Goal: Task Accomplishment & Management: Use online tool/utility

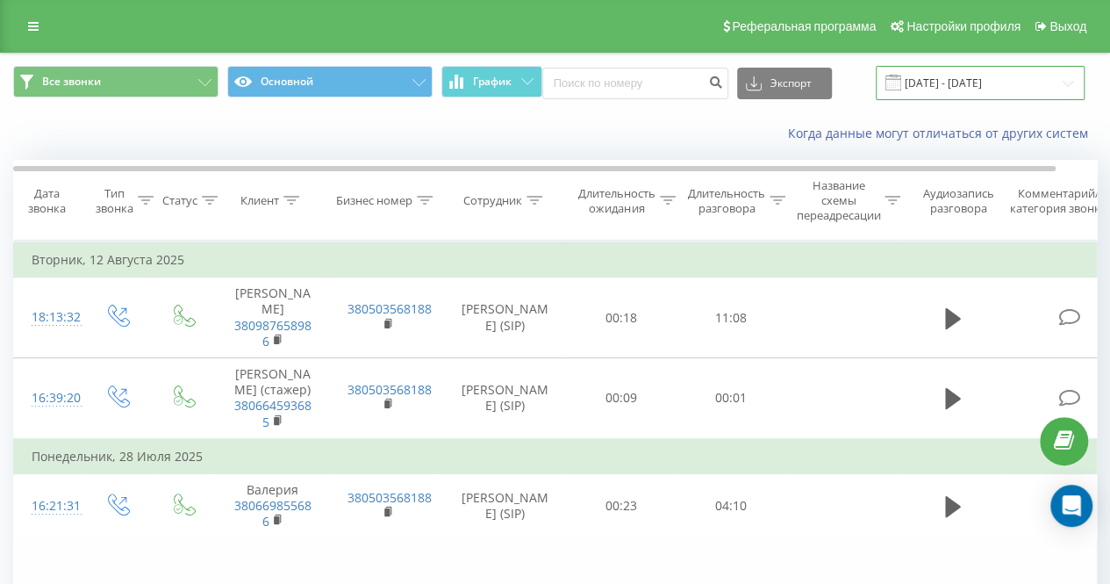
click at [982, 83] on input "[DATE] - [DATE]" at bounding box center [980, 83] width 209 height 34
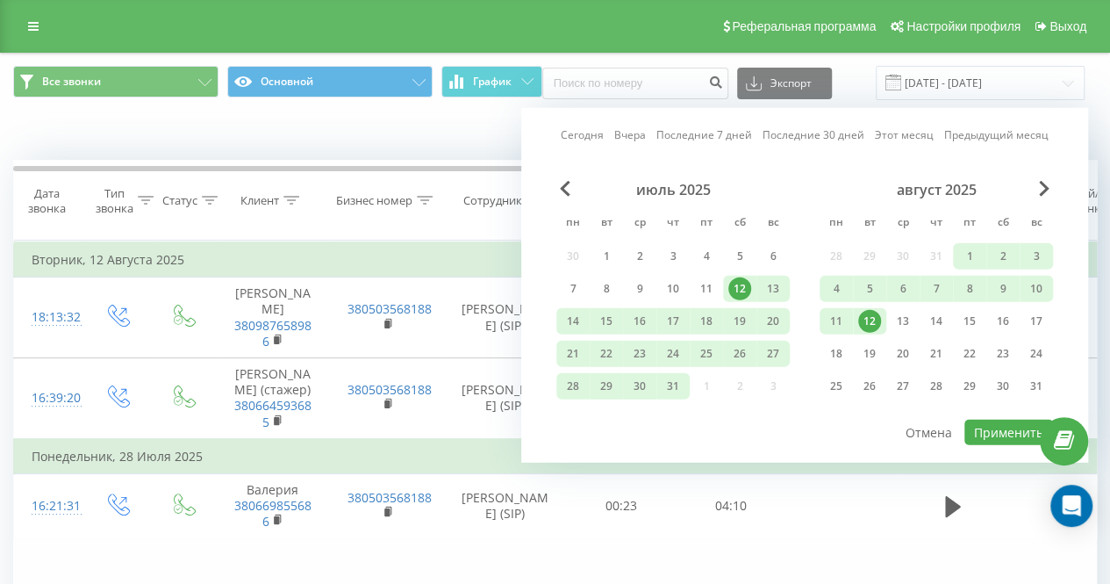
click at [874, 323] on div "12" at bounding box center [869, 321] width 23 height 23
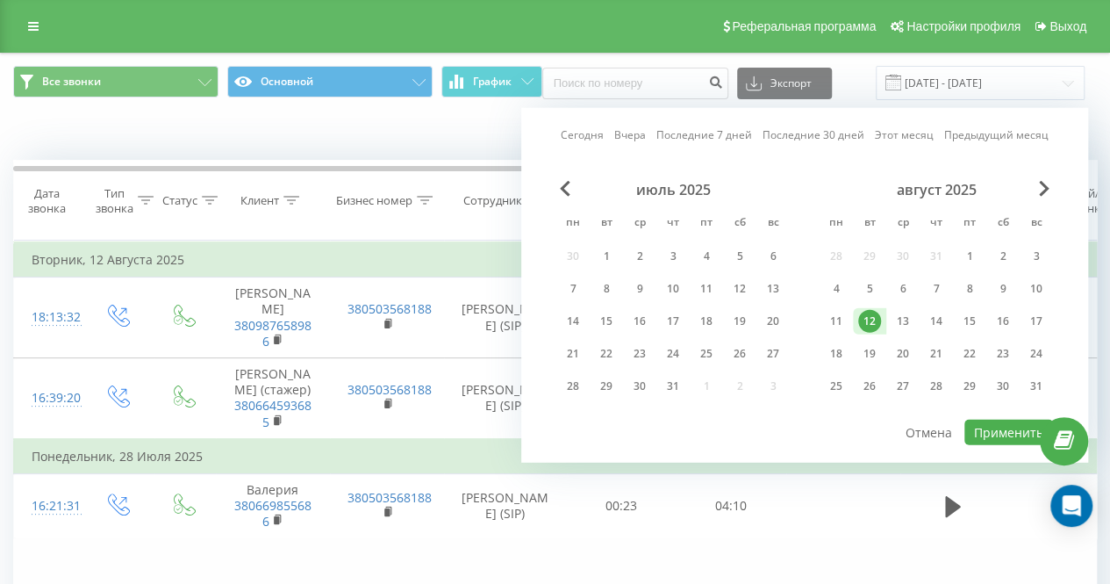
click at [877, 322] on div "12" at bounding box center [869, 321] width 23 height 23
click at [904, 354] on div "20" at bounding box center [902, 353] width 23 height 23
click at [985, 430] on button "Применить" at bounding box center [1008, 431] width 89 height 25
type input "[DATE] - [DATE]"
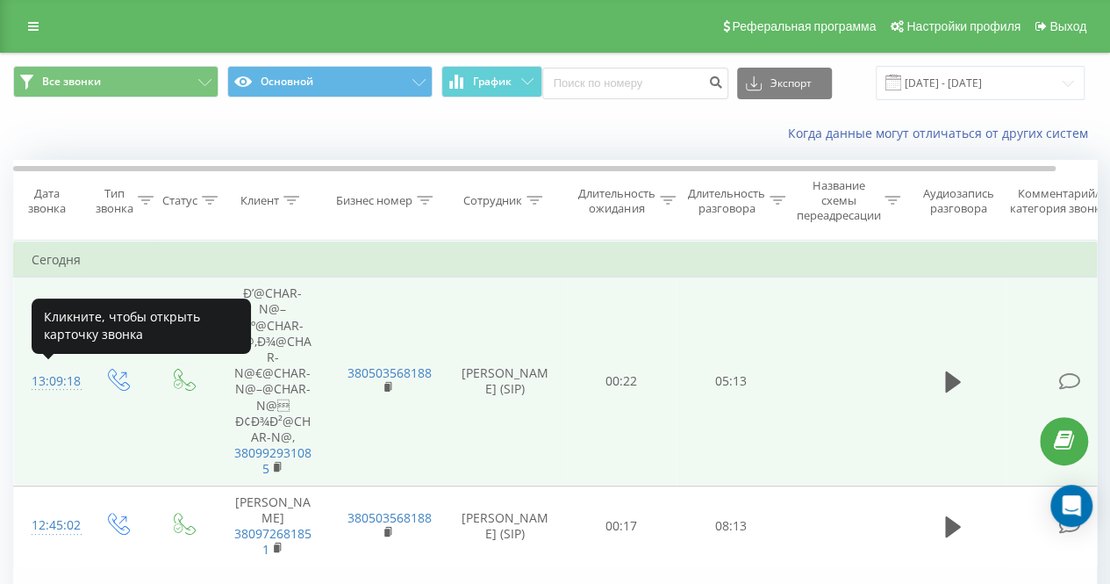
click at [67, 382] on div "13:09:18" at bounding box center [49, 381] width 35 height 34
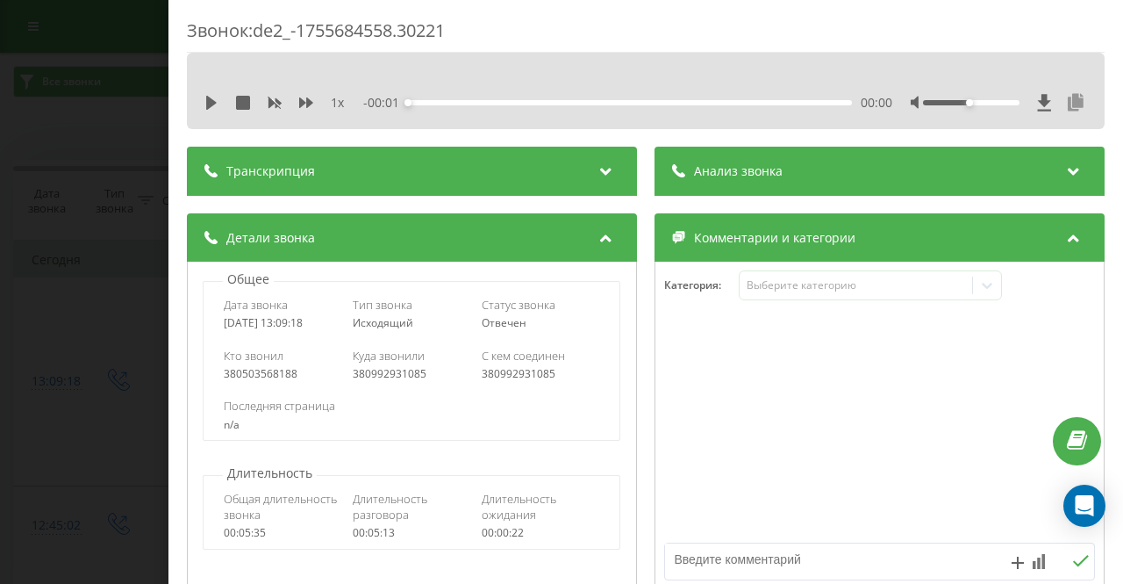
click at [1065, 98] on icon at bounding box center [1075, 103] width 21 height 18
click at [1100, 24] on icon "close" at bounding box center [1098, 26] width 12 height 14
click at [67, 32] on div "Звонок : de2_-1755684558.30221 1 x - 05:10 00:00 00:00 Транскрипция Для анализа…" at bounding box center [561, 292] width 1123 height 584
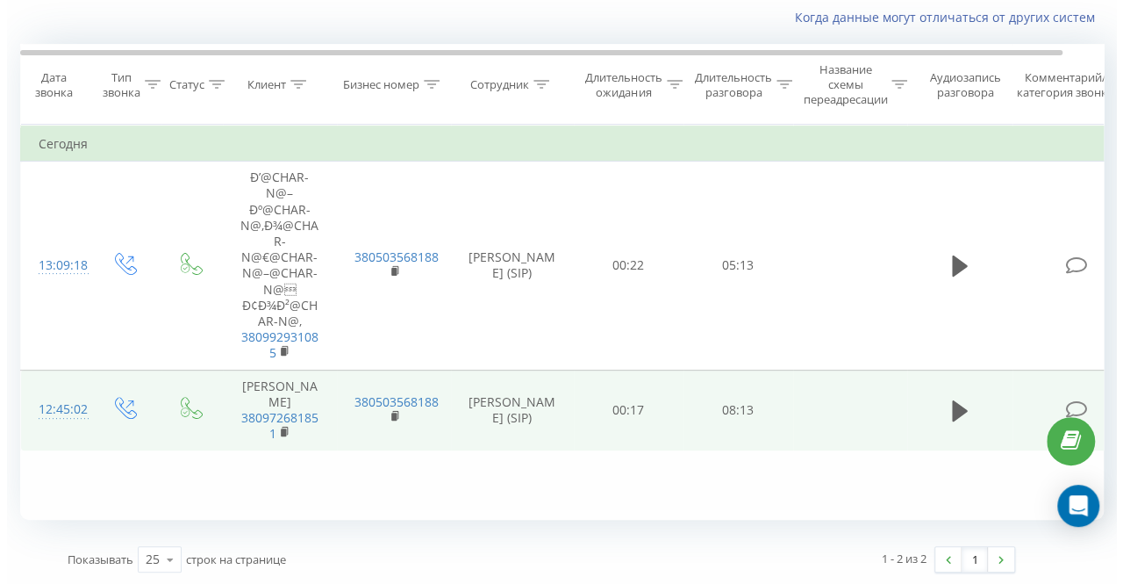
scroll to position [116, 0]
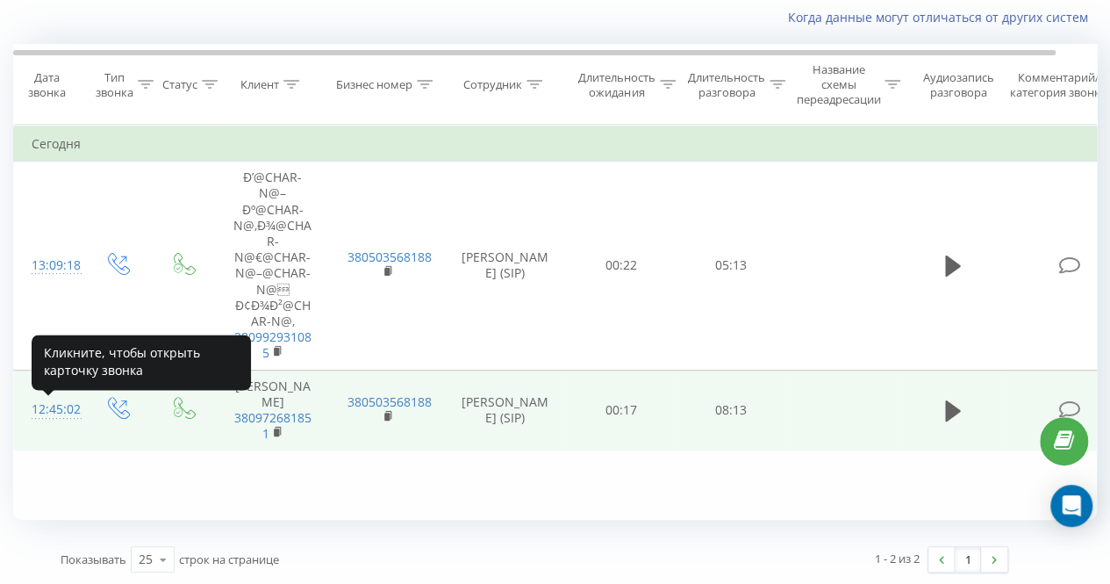
click at [67, 415] on div "12:45:02" at bounding box center [49, 409] width 35 height 34
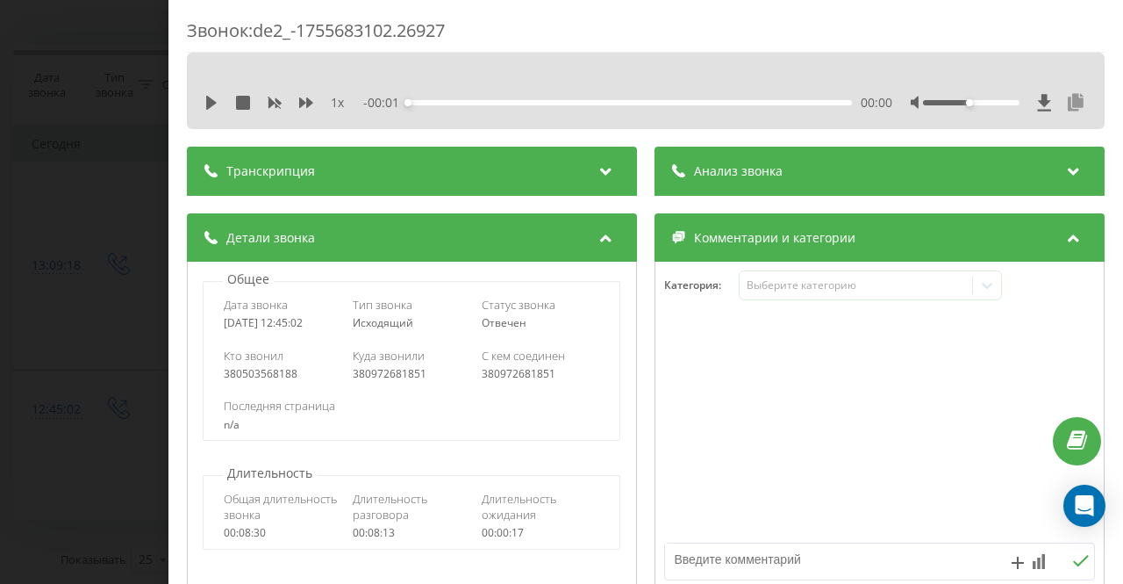
click at [1065, 103] on icon at bounding box center [1075, 103] width 21 height 18
